Goal: Information Seeking & Learning: Learn about a topic

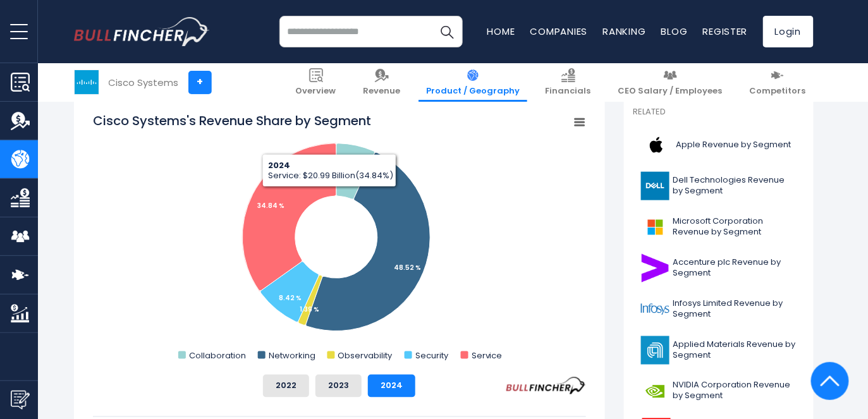
scroll to position [347, 0]
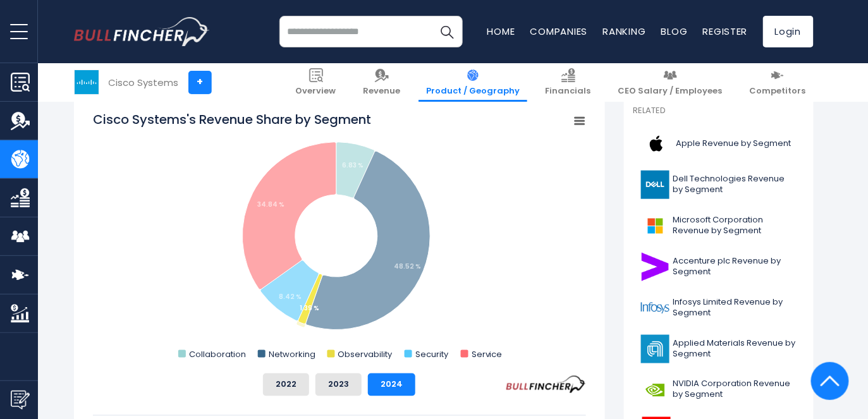
click at [337, 353] on rect "Cisco Systems's Revenue Share by Segment" at bounding box center [339, 237] width 493 height 253
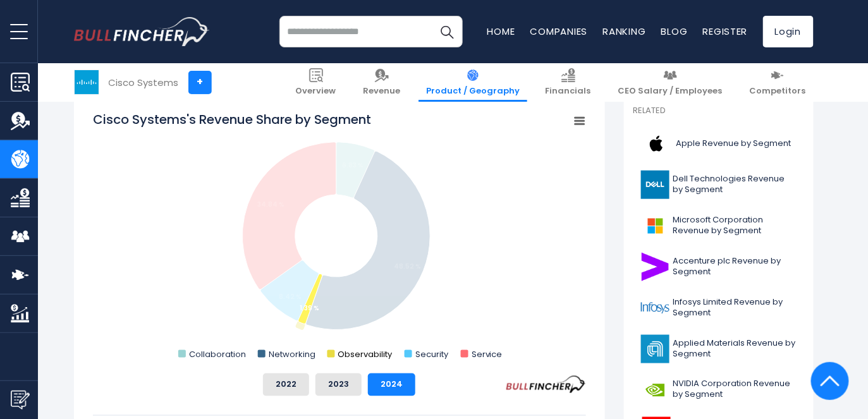
click at [331, 356] on rect "Cisco Systems's Revenue Share by Segment" at bounding box center [331, 354] width 8 height 8
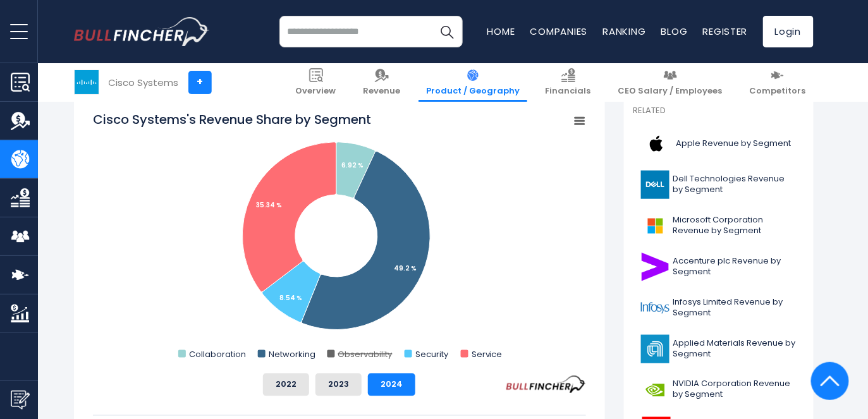
click at [329, 355] on rect "Cisco Systems's Revenue Share by Segment" at bounding box center [331, 354] width 8 height 8
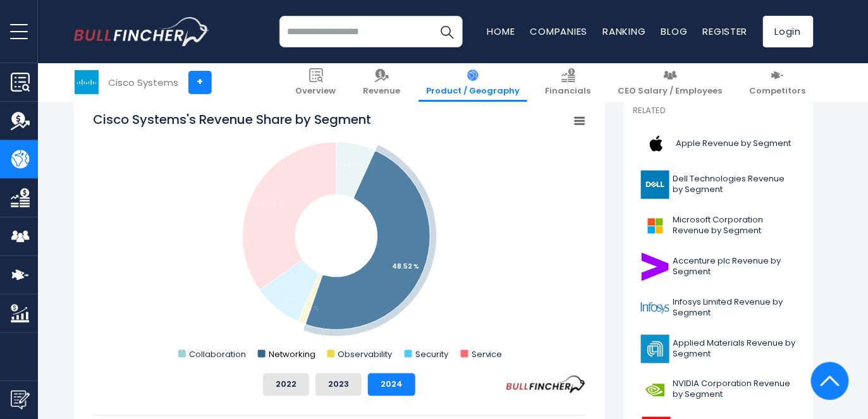
click at [285, 353] on text "Networking" at bounding box center [291, 354] width 47 height 12
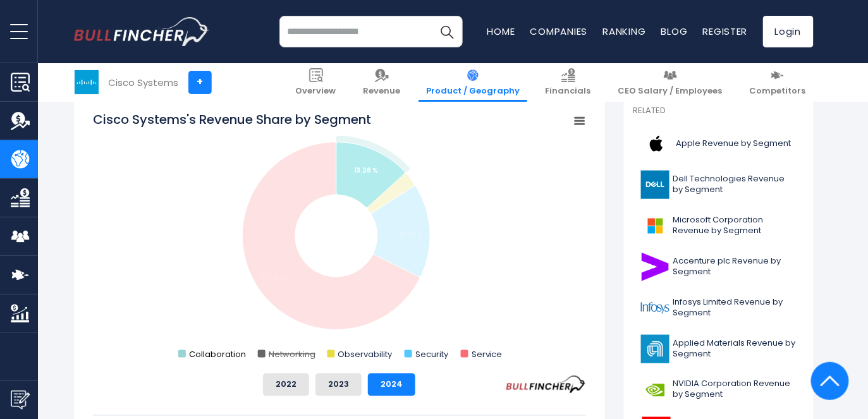
click at [216, 354] on text "Collaboration" at bounding box center [217, 354] width 57 height 12
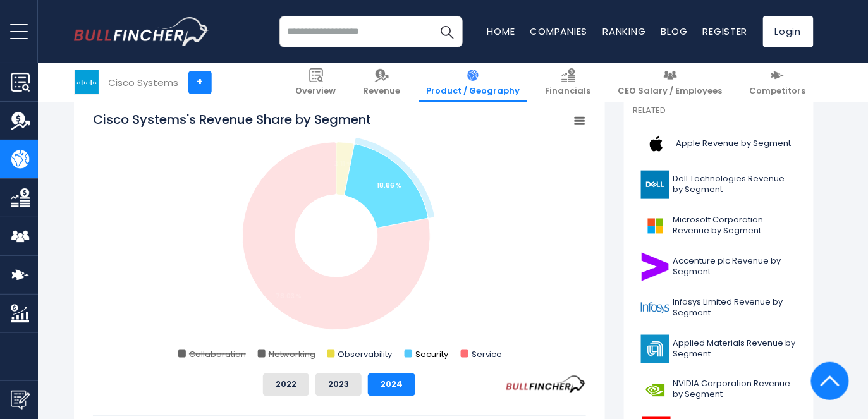
click at [424, 358] on text "Security" at bounding box center [432, 354] width 34 height 12
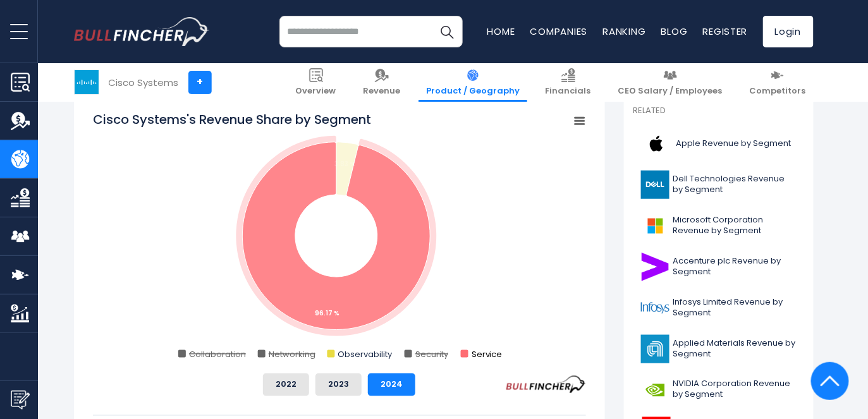
click at [480, 350] on text "Service" at bounding box center [486, 354] width 31 height 12
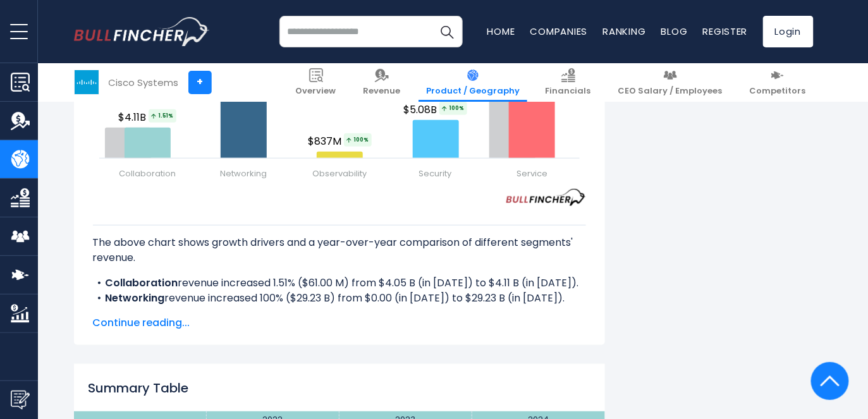
scroll to position [1768, 0]
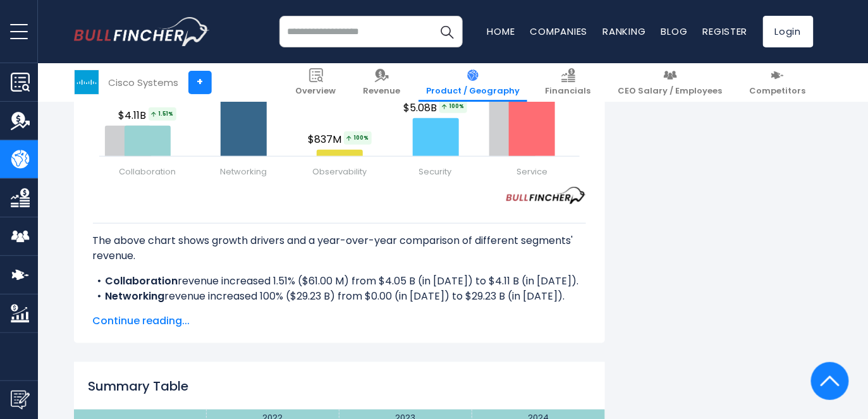
click at [174, 331] on div "Cisco Systems's Revenue Growth Drivers Created with Highcharts 12.1.2 Chart con…" at bounding box center [339, 99] width 531 height 487
click at [170, 321] on span "Continue reading..." at bounding box center [339, 321] width 493 height 15
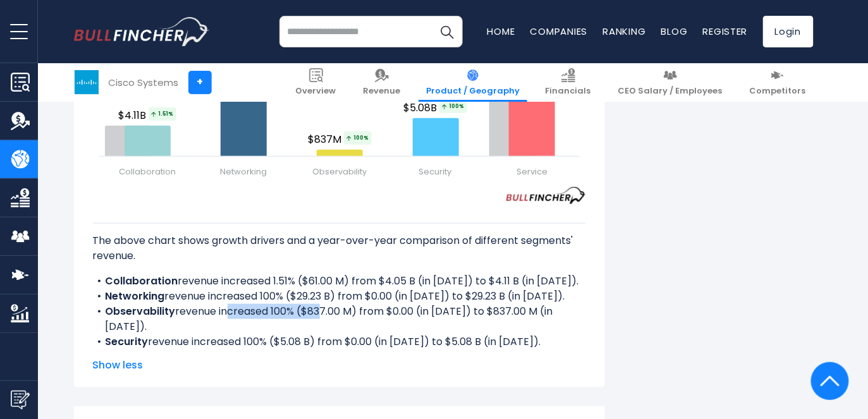
drag, startPoint x: 225, startPoint y: 309, endPoint x: 317, endPoint y: 309, distance: 91.7
click at [317, 309] on li "Observability revenue increased 100% ($837.00 M) from $0.00 (in [DATE]) to $837…" at bounding box center [339, 319] width 493 height 30
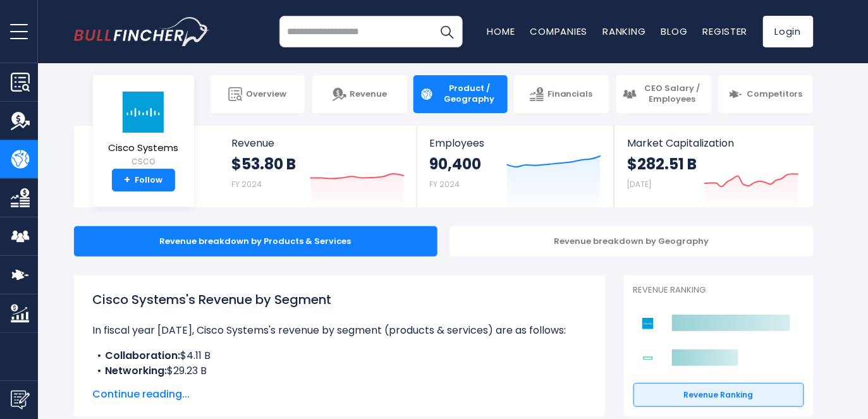
scroll to position [0, 0]
